Goal: Go to known website: Go to known website

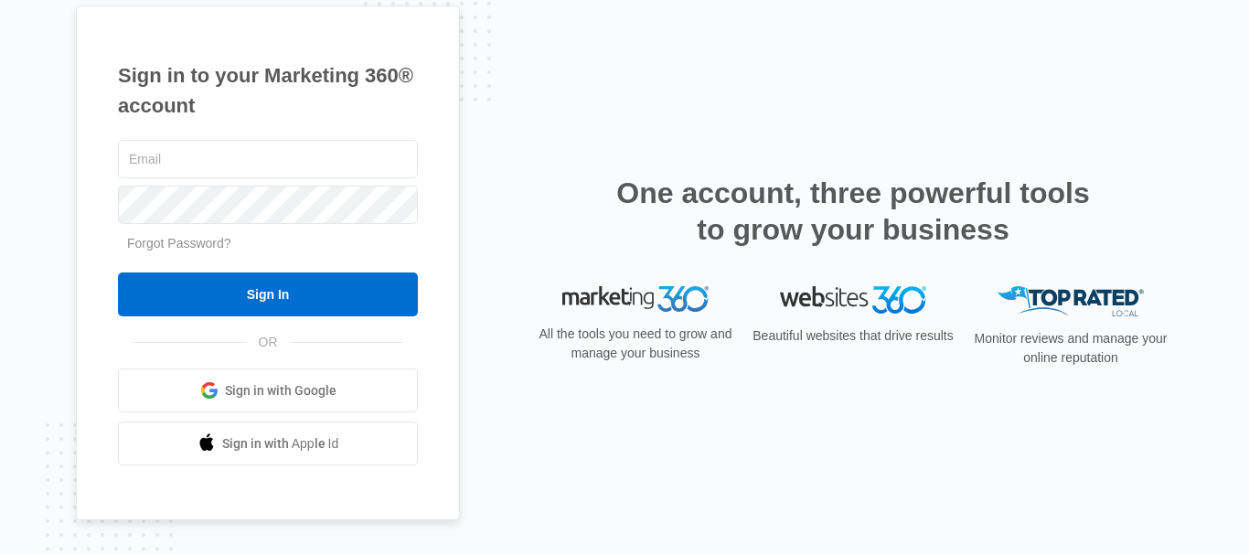
type input "[EMAIL_ADDRESS][DOMAIN_NAME]"
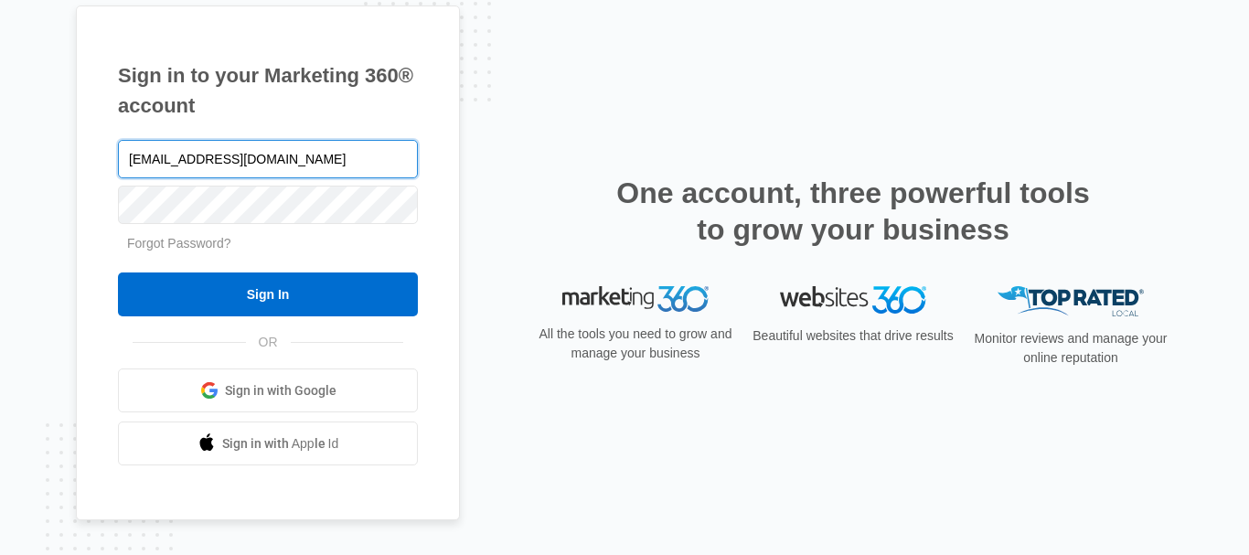
click at [327, 148] on input "[EMAIL_ADDRESS][DOMAIN_NAME]" at bounding box center [268, 159] width 300 height 38
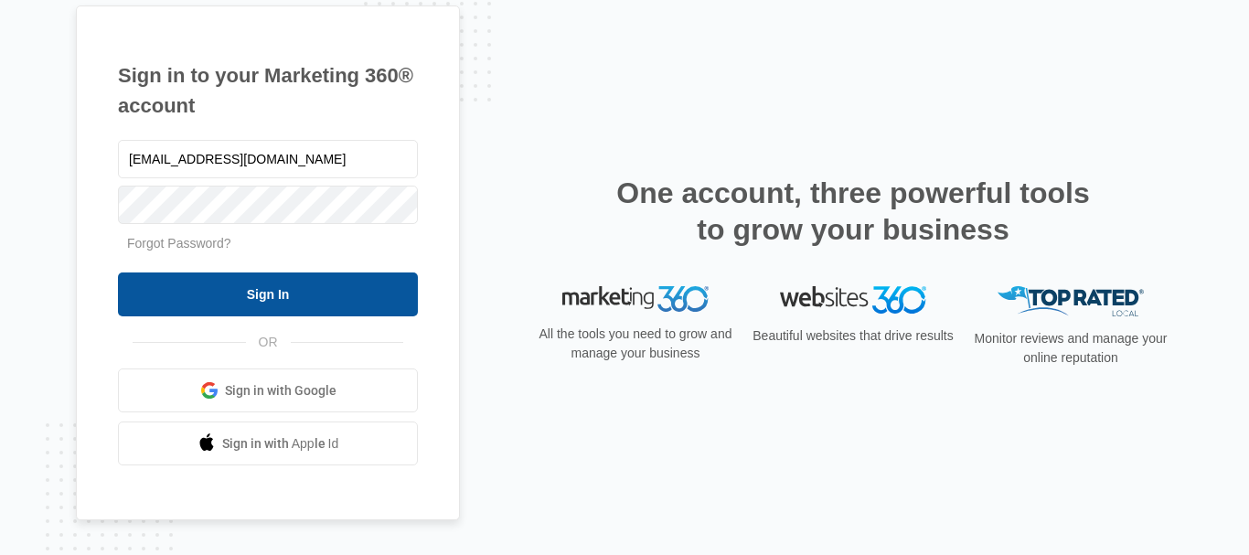
click at [274, 294] on input "Sign In" at bounding box center [268, 295] width 300 height 44
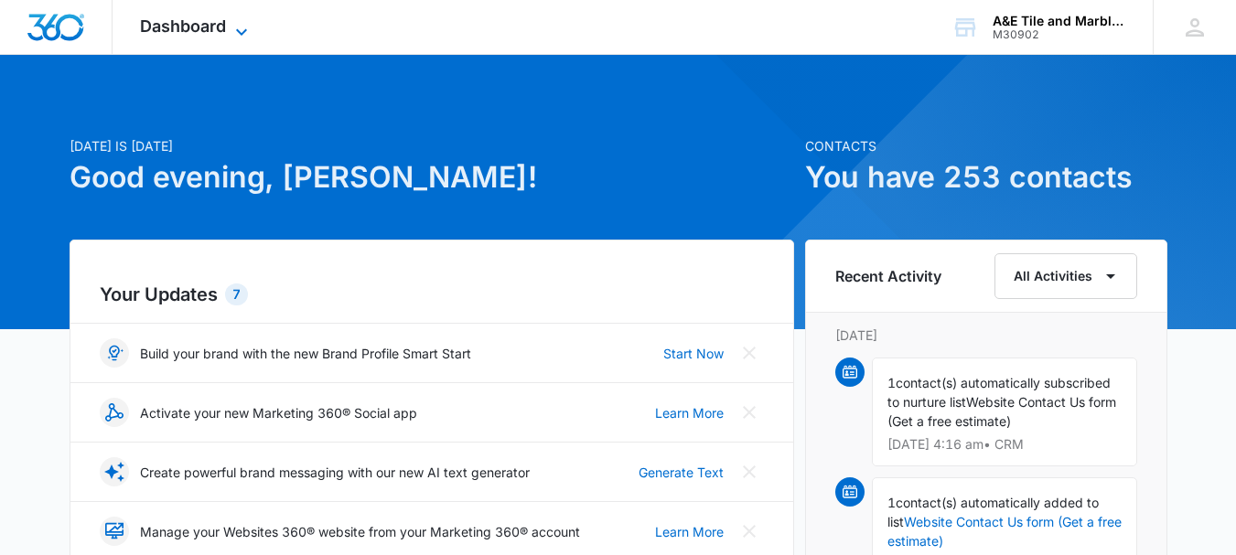
click at [182, 19] on span "Dashboard" at bounding box center [183, 25] width 86 height 19
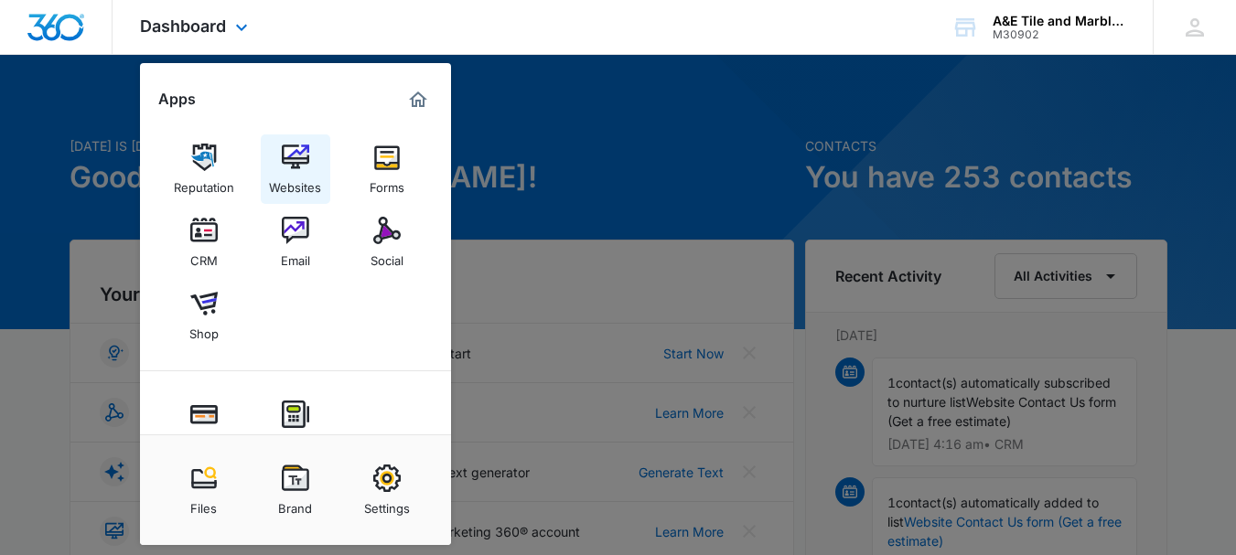
click at [284, 177] on div "Websites" at bounding box center [295, 183] width 52 height 24
